Goal: Contribute content: Contribute content

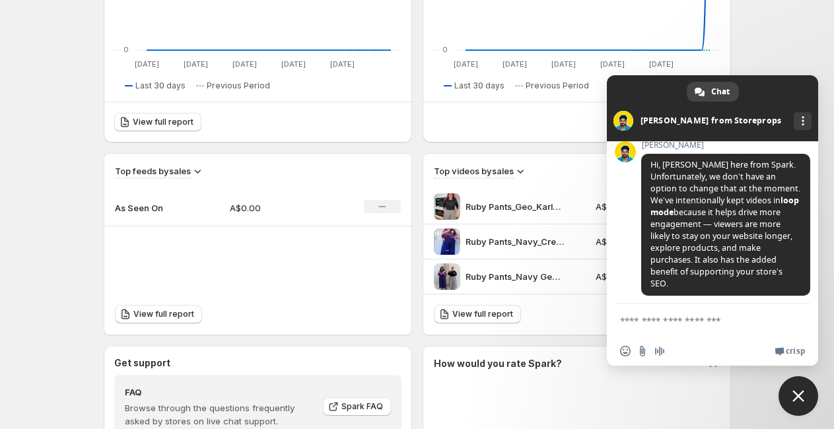
scroll to position [315, 0]
click at [800, 394] on span "Close chat" at bounding box center [798, 396] width 12 height 12
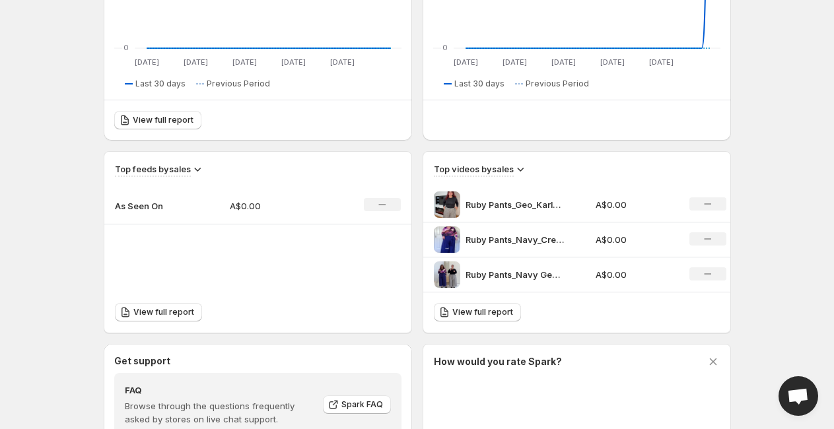
click at [159, 208] on p "As Seen On" at bounding box center [148, 205] width 66 height 13
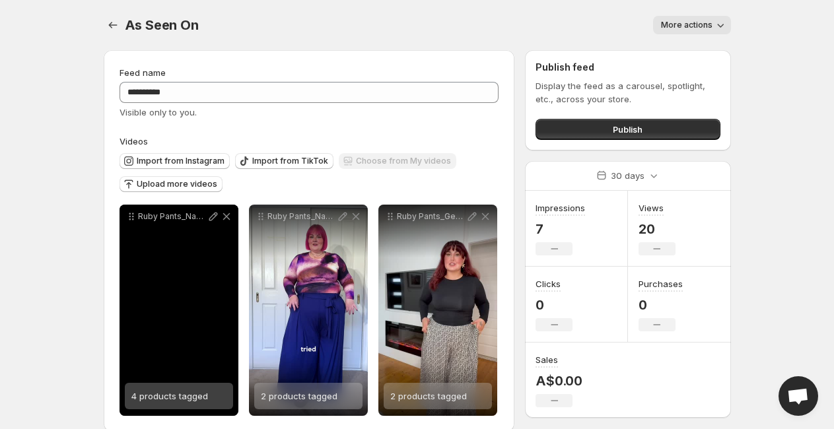
scroll to position [19, 0]
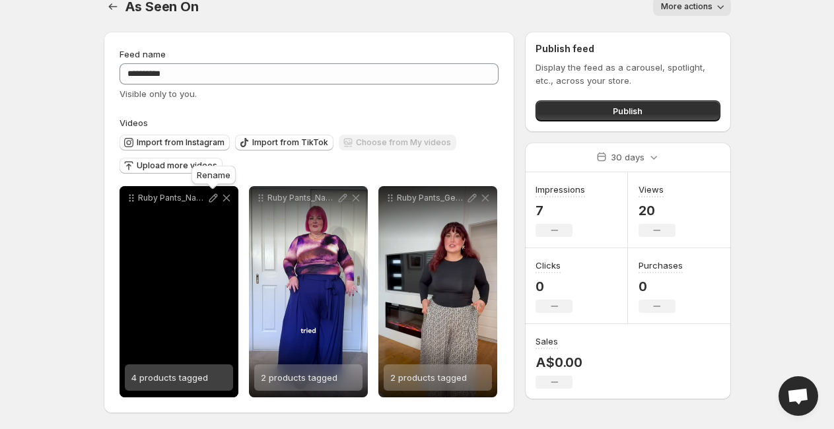
click at [213, 201] on icon at bounding box center [213, 198] width 13 height 13
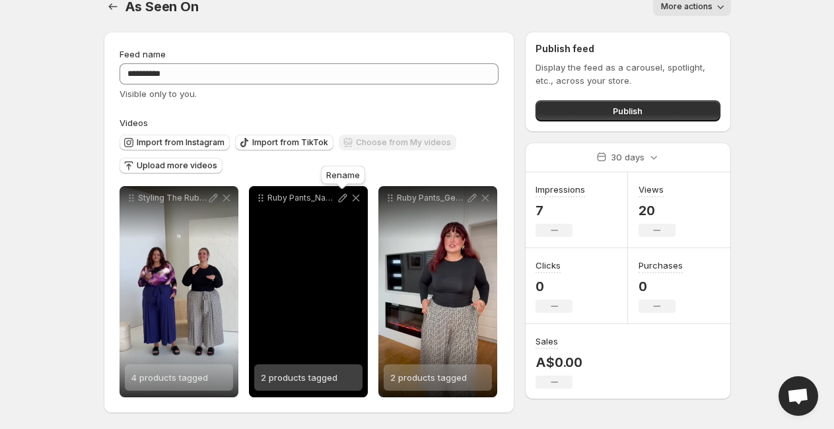
click at [340, 199] on icon at bounding box center [342, 198] width 13 height 13
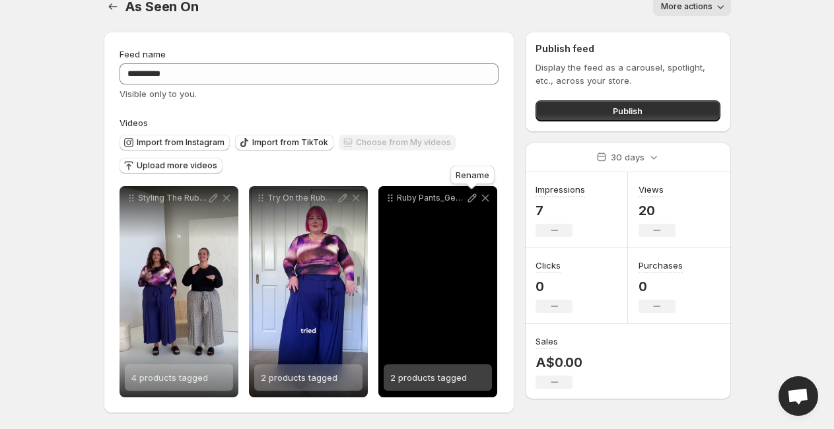
click at [470, 199] on icon at bounding box center [472, 198] width 13 height 13
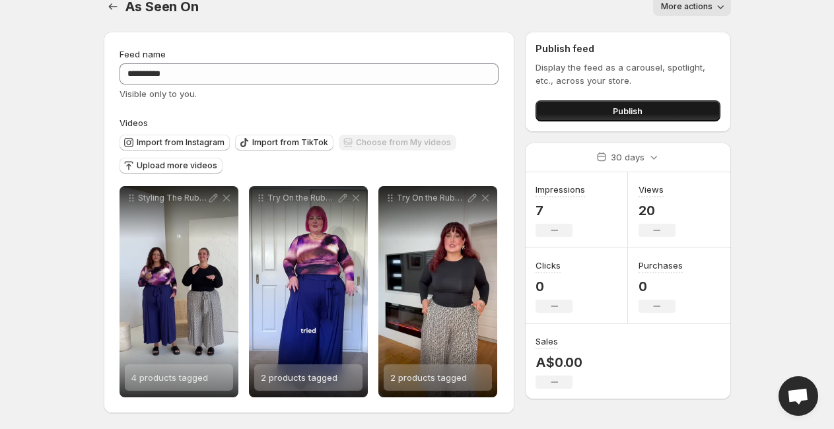
click at [609, 106] on button "Publish" at bounding box center [628, 110] width 184 height 21
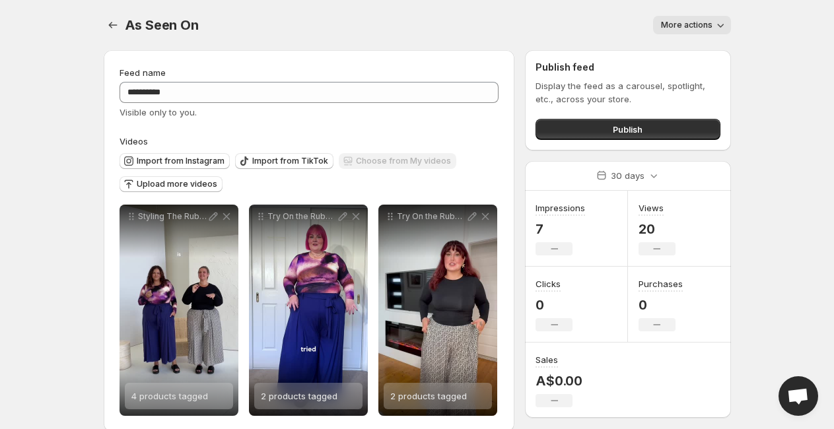
scroll to position [19, 0]
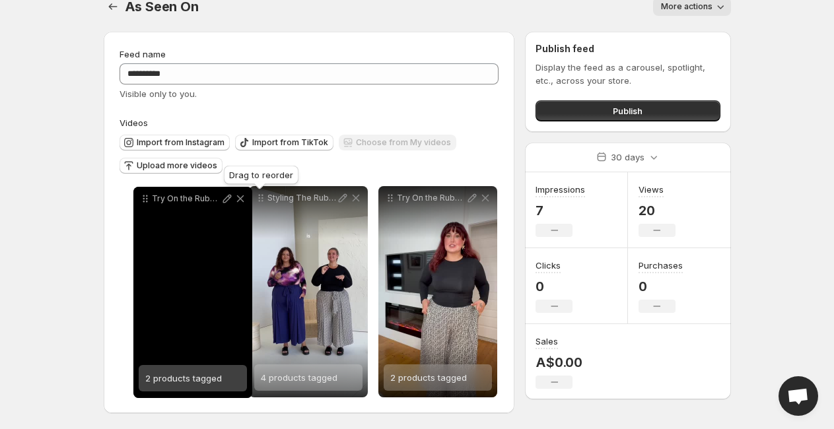
drag, startPoint x: 260, startPoint y: 201, endPoint x: 143, endPoint y: 201, distance: 116.2
click at [143, 201] on icon at bounding box center [145, 198] width 13 height 13
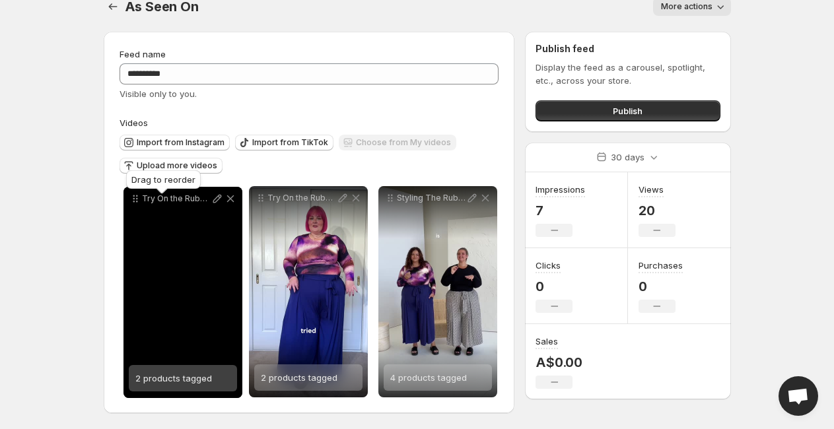
drag, startPoint x: 387, startPoint y: 197, endPoint x: 132, endPoint y: 197, distance: 254.9
click at [132, 197] on icon at bounding box center [135, 198] width 13 height 13
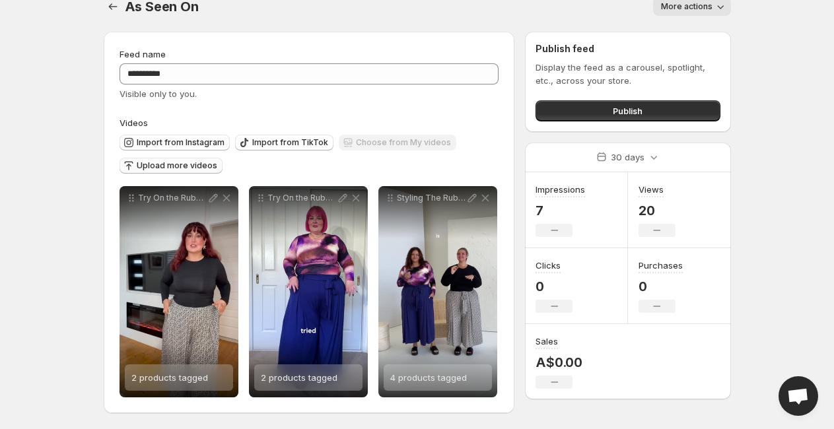
click at [150, 167] on span "Upload more videos" at bounding box center [177, 165] width 81 height 11
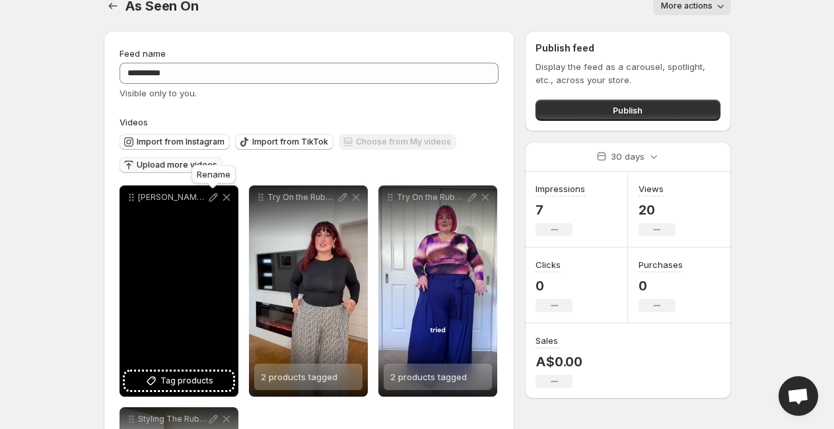
click at [210, 199] on icon at bounding box center [213, 197] width 13 height 13
click at [168, 378] on span "Tag products" at bounding box center [186, 380] width 53 height 13
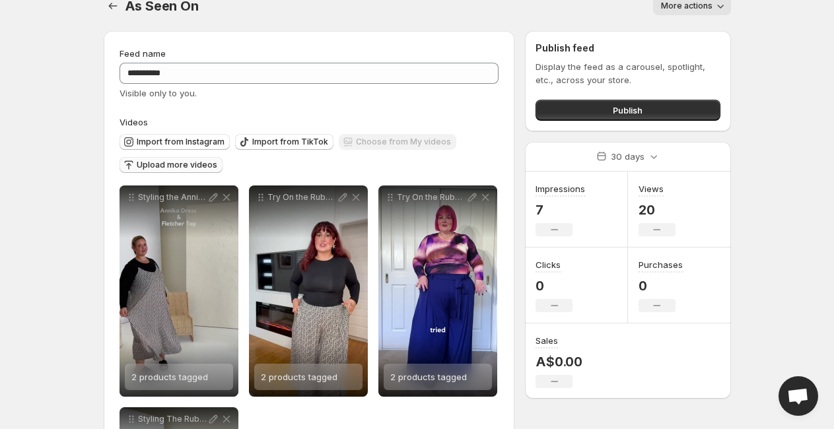
scroll to position [0, 0]
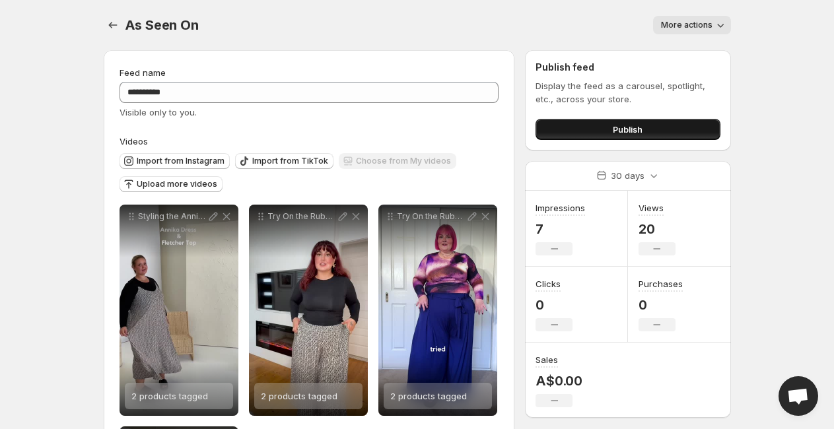
click at [588, 133] on button "Publish" at bounding box center [628, 129] width 184 height 21
click at [188, 188] on span "Upload more videos" at bounding box center [177, 184] width 81 height 11
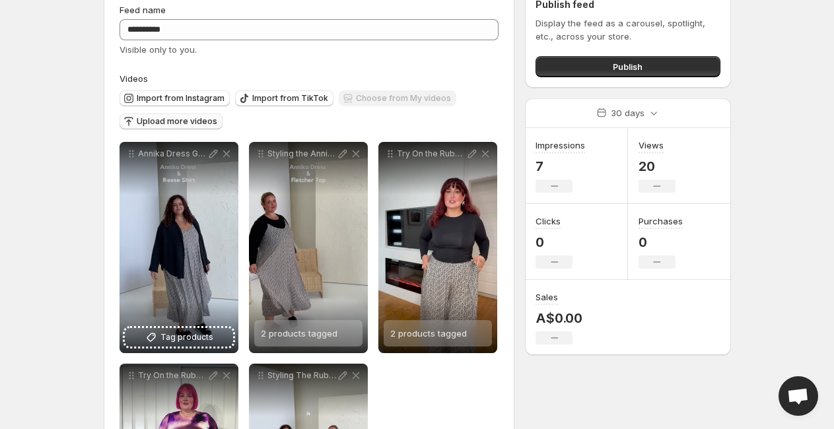
scroll to position [64, 0]
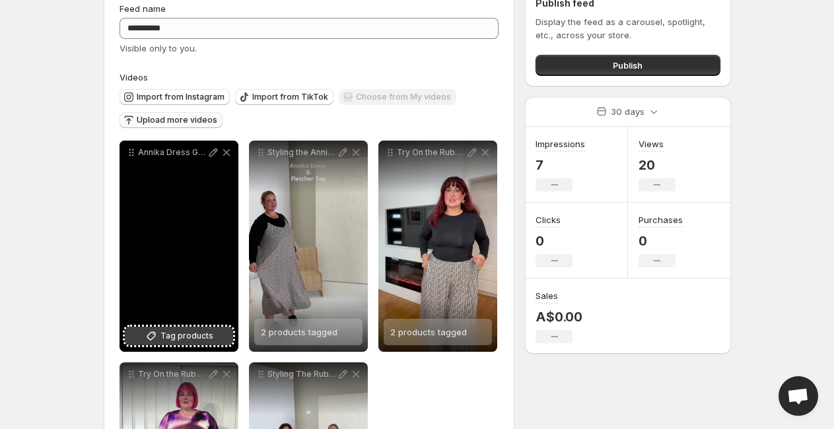
click at [172, 332] on span "Tag products" at bounding box center [186, 336] width 53 height 13
click at [211, 153] on icon at bounding box center [213, 153] width 9 height 9
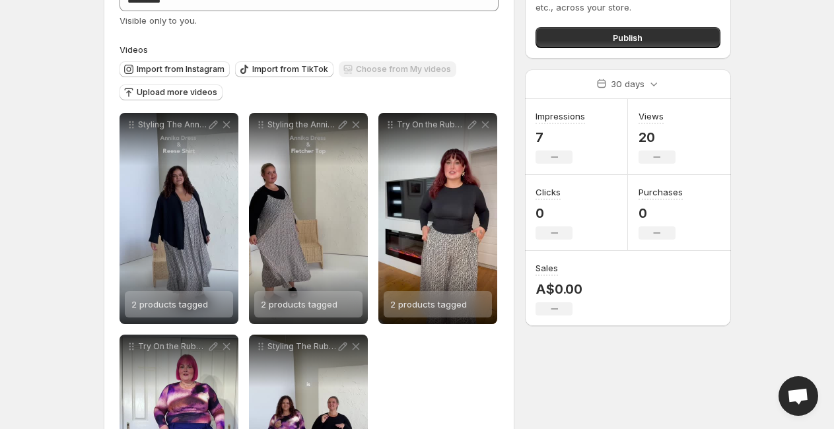
scroll to position [88, 0]
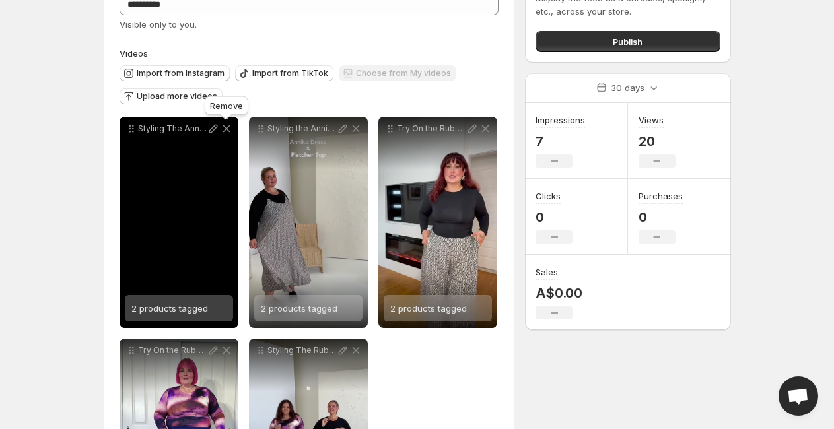
click at [228, 129] on icon at bounding box center [226, 128] width 13 height 13
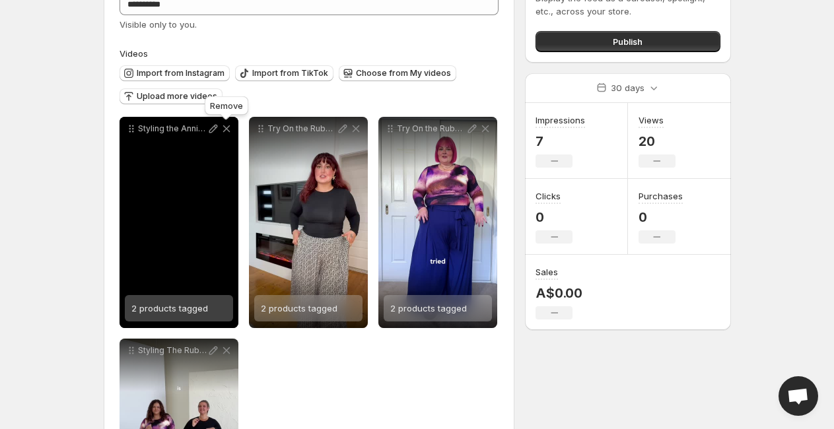
click at [230, 128] on icon at bounding box center [226, 128] width 13 height 13
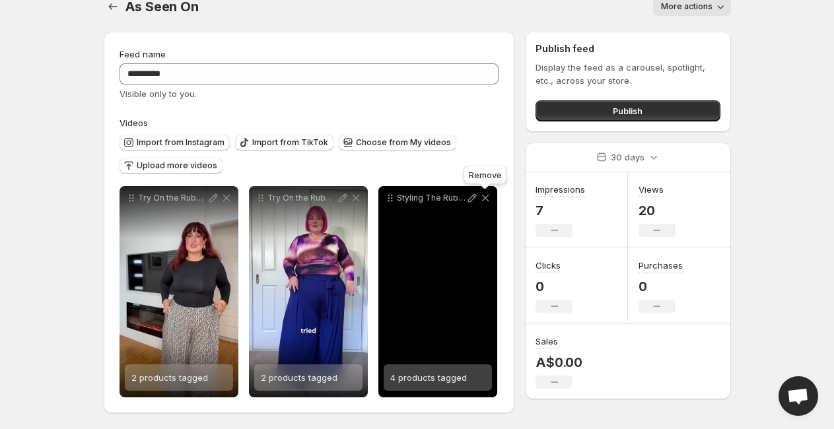
click at [488, 199] on icon at bounding box center [485, 198] width 13 height 13
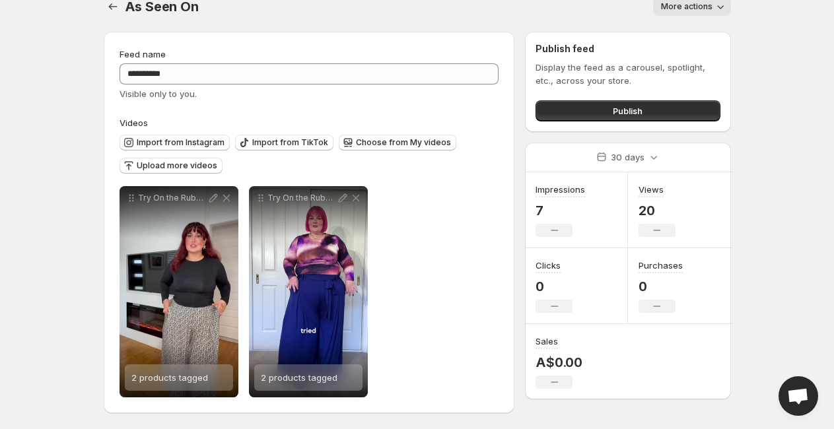
scroll to position [0, 0]
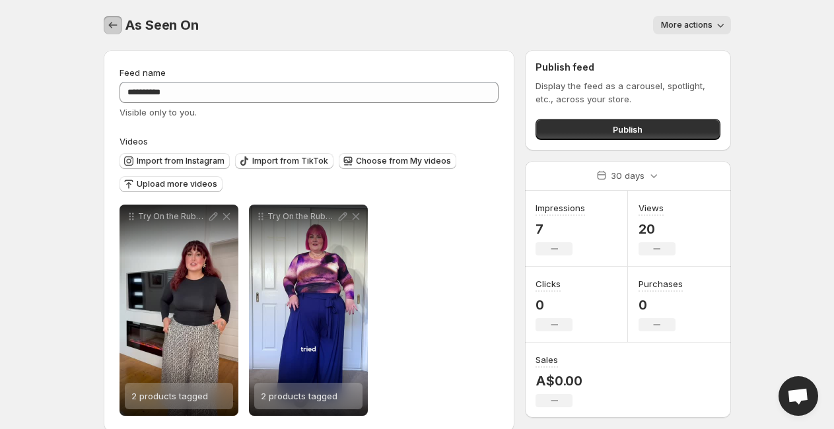
click at [116, 25] on icon "Settings" at bounding box center [112, 25] width 9 height 7
click at [118, 20] on icon "Settings" at bounding box center [112, 24] width 13 height 13
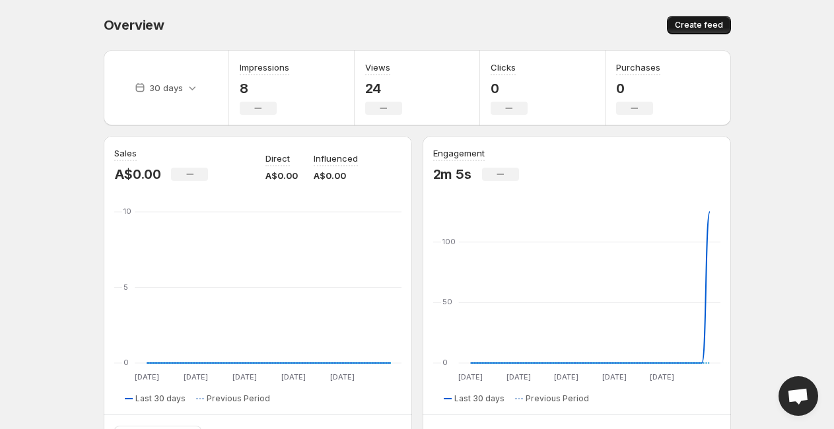
click at [713, 27] on span "Create feed" at bounding box center [699, 25] width 48 height 11
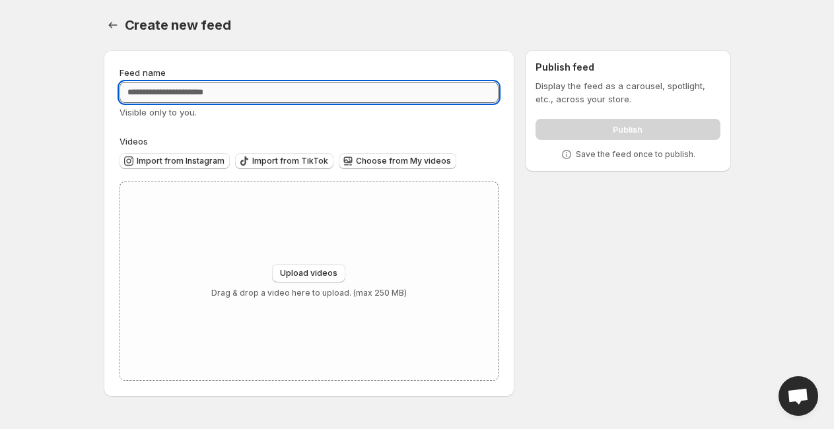
click at [345, 95] on input "Feed name" at bounding box center [310, 92] width 380 height 21
type input "**********"
click at [319, 275] on span "Upload videos" at bounding box center [308, 273] width 57 height 11
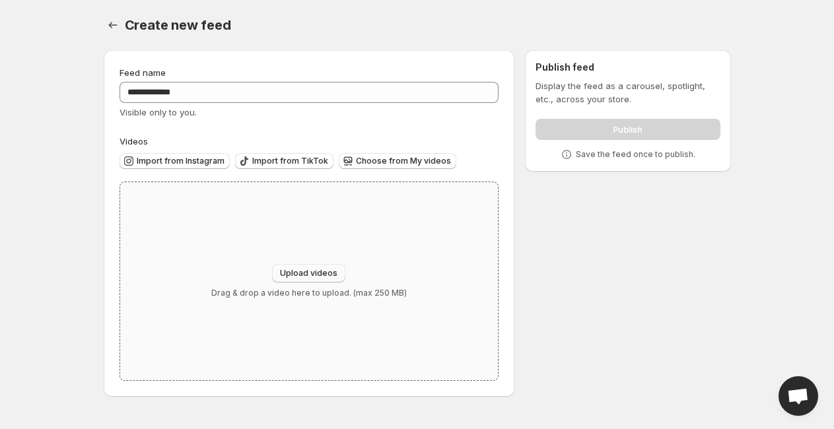
type input "**********"
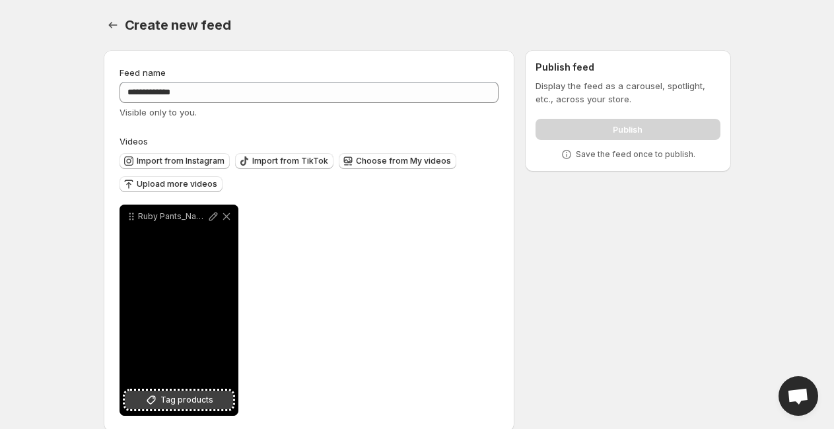
click at [191, 398] on span "Tag products" at bounding box center [186, 400] width 53 height 13
click at [212, 216] on icon at bounding box center [213, 217] width 9 height 9
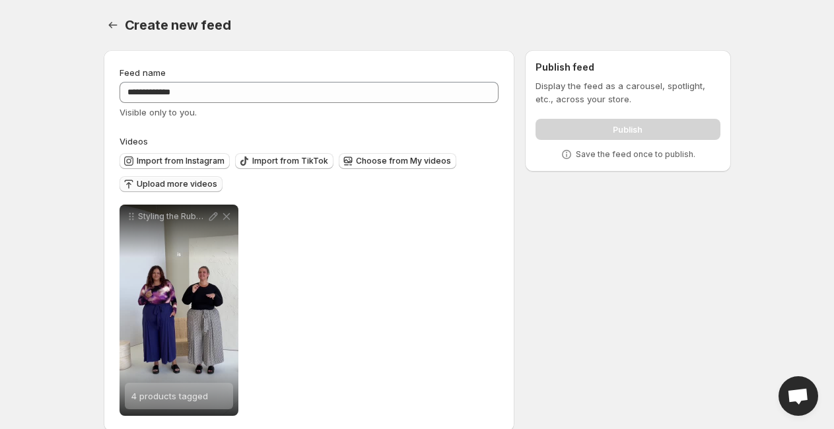
click at [197, 184] on span "Upload more videos" at bounding box center [177, 184] width 81 height 11
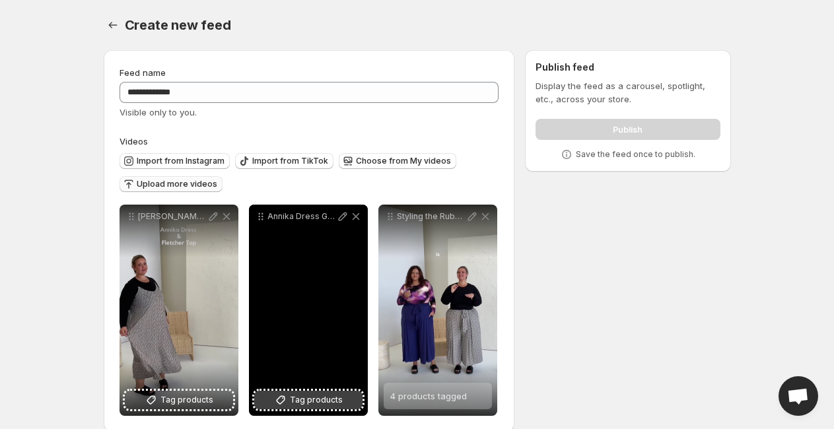
click at [324, 399] on span "Tag products" at bounding box center [316, 400] width 53 height 13
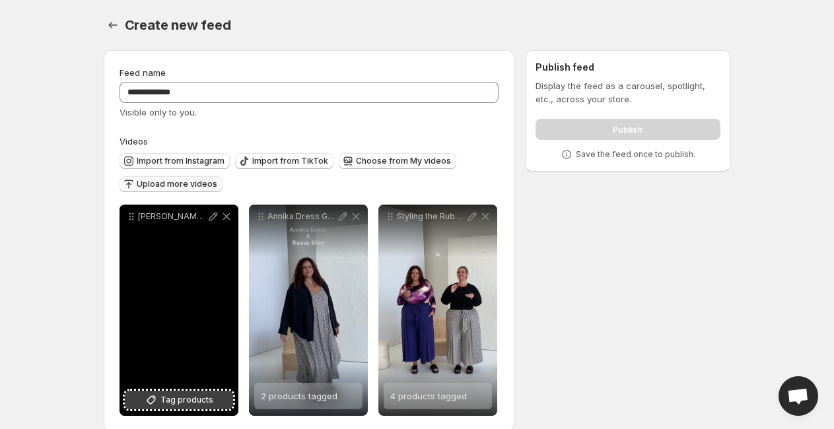
click at [172, 401] on span "Tag products" at bounding box center [186, 400] width 53 height 13
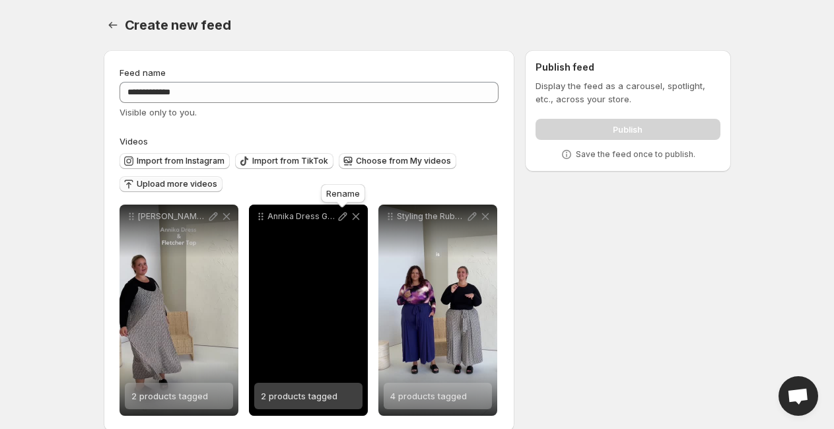
click at [343, 219] on icon at bounding box center [342, 216] width 13 height 13
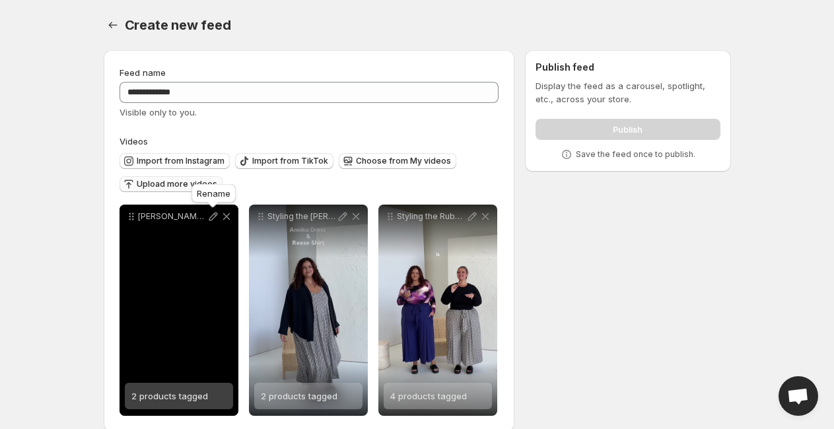
click at [213, 219] on icon at bounding box center [213, 217] width 9 height 9
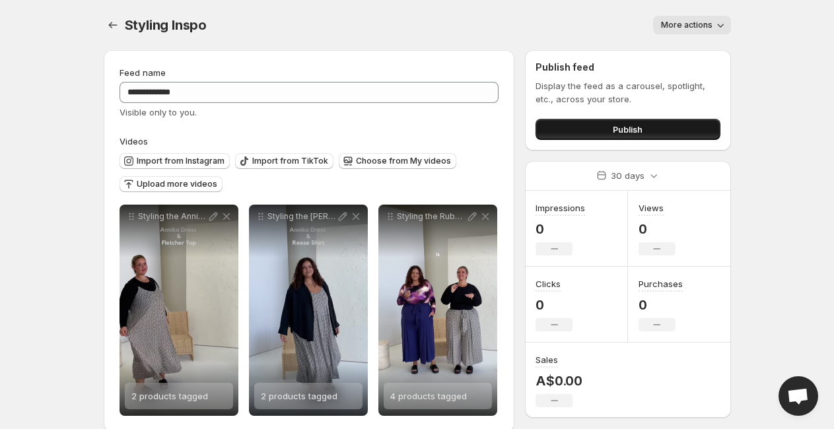
click at [656, 130] on button "Publish" at bounding box center [628, 129] width 184 height 21
click at [115, 30] on icon "Settings" at bounding box center [112, 24] width 13 height 13
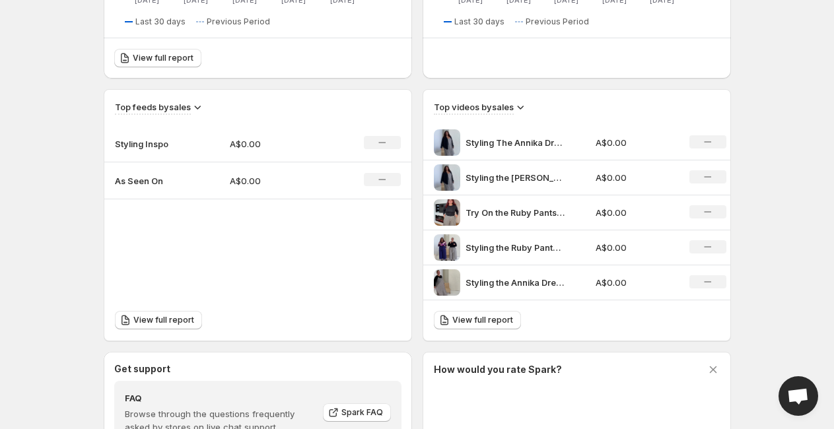
scroll to position [376, 0]
click at [143, 185] on p "As Seen On" at bounding box center [148, 182] width 66 height 13
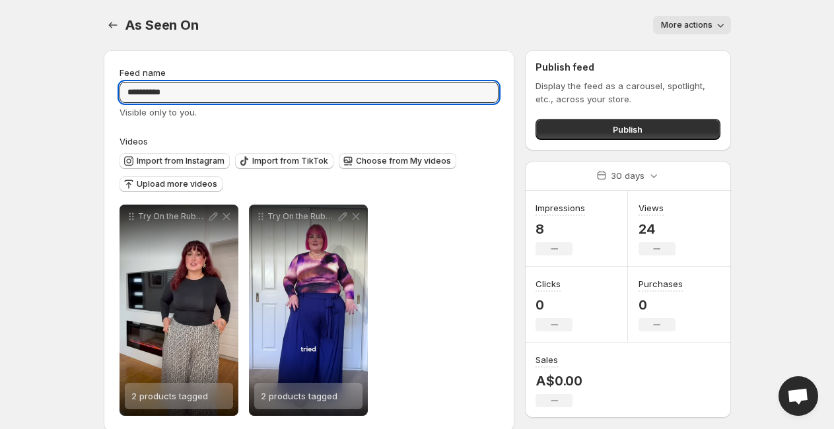
drag, startPoint x: 186, startPoint y: 98, endPoint x: 81, endPoint y: 87, distance: 105.7
click at [81, 87] on body "**********" at bounding box center [417, 214] width 834 height 429
type input "*******"
click at [37, 219] on body "**********" at bounding box center [417, 214] width 834 height 429
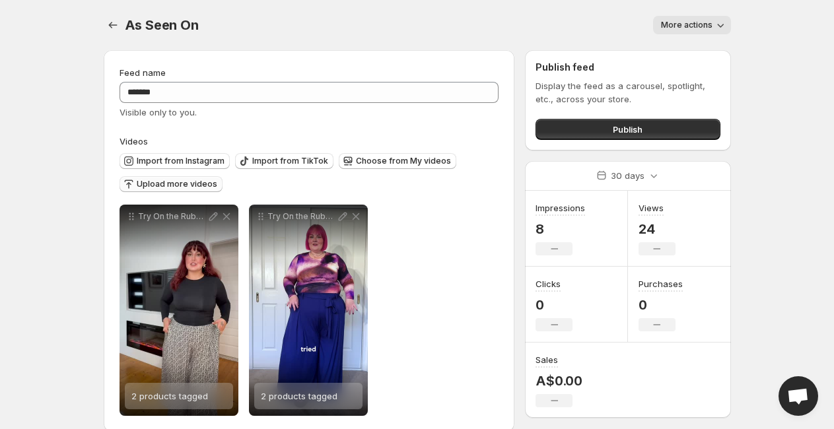
click at [145, 183] on span "Upload more videos" at bounding box center [177, 184] width 81 height 11
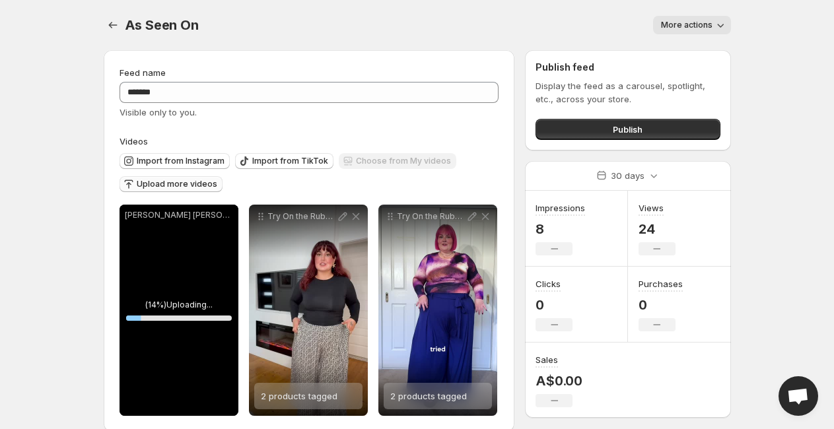
scroll to position [19, 0]
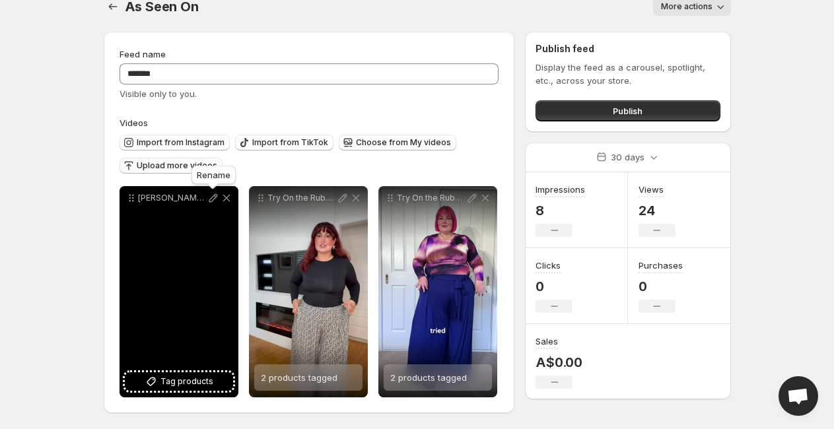
click at [212, 202] on icon at bounding box center [213, 198] width 13 height 13
click at [194, 384] on span "Tag products" at bounding box center [186, 381] width 53 height 13
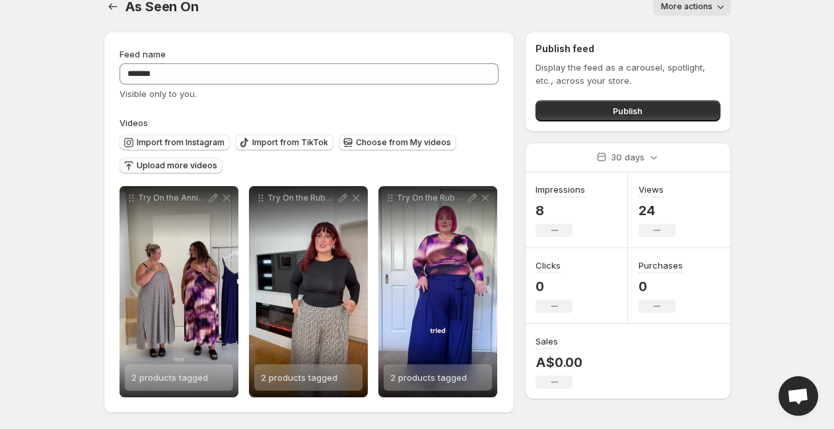
scroll to position [0, 0]
